Goal: Task Accomplishment & Management: Complete application form

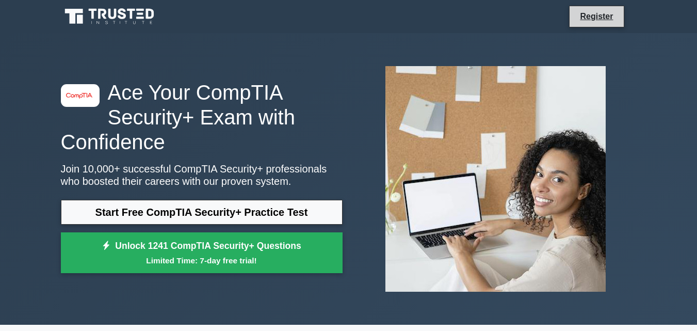
click at [621, 15] on li "Register" at bounding box center [596, 17] width 55 height 22
click at [592, 12] on link "Register" at bounding box center [595, 16] width 45 height 13
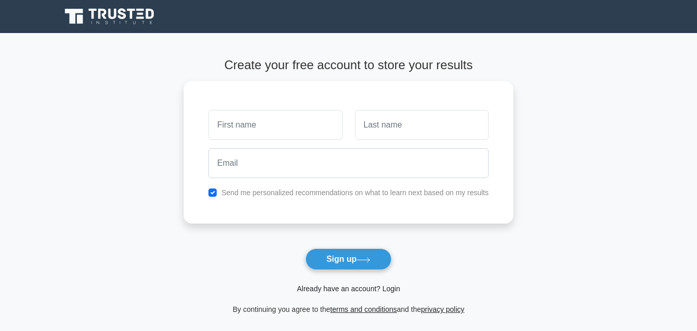
click at [374, 290] on link "Already have an account? Login" at bounding box center [348, 288] width 103 height 8
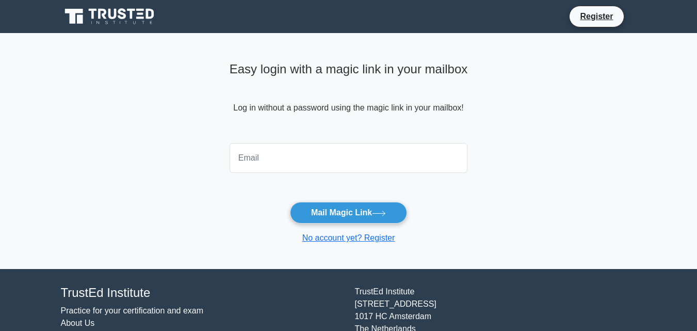
click at [335, 162] on input "email" at bounding box center [348, 158] width 238 height 30
type input "[EMAIL_ADDRESS][DOMAIN_NAME]"
click at [290, 202] on button "Mail Magic Link" at bounding box center [348, 213] width 117 height 22
